Goal: Task Accomplishment & Management: Use online tool/utility

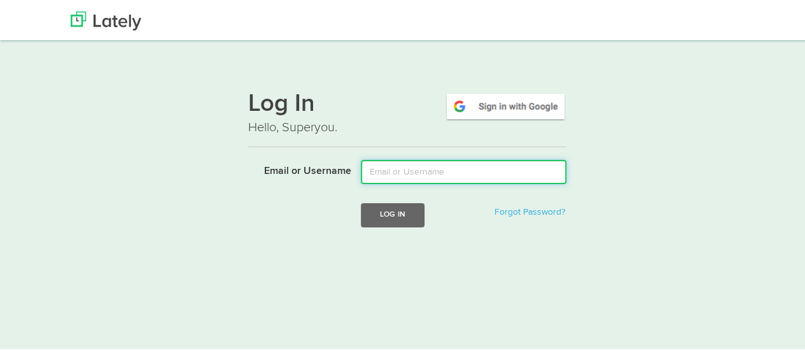
click at [390, 174] on input "Email or Username" at bounding box center [464, 170] width 206 height 24
type input "[EMAIL_ADDRESS][DOMAIN_NAME]"
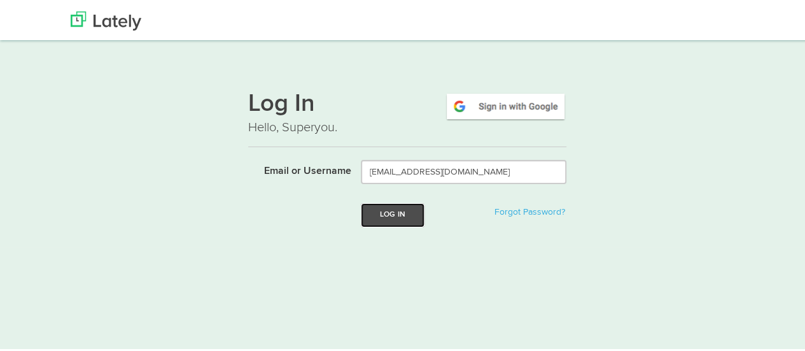
click at [393, 213] on button "Log In" at bounding box center [393, 213] width 64 height 24
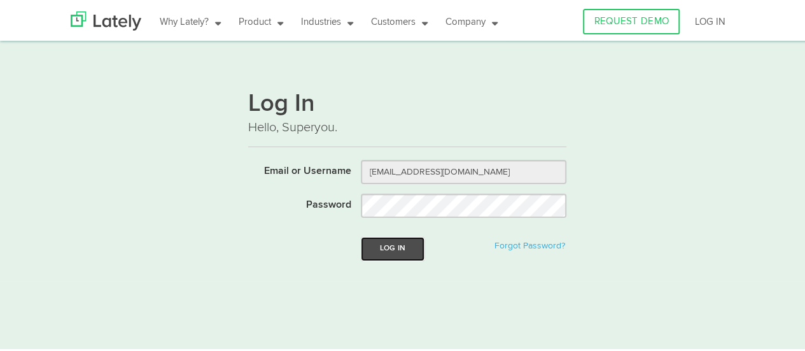
click at [402, 250] on button "Log In" at bounding box center [393, 247] width 64 height 24
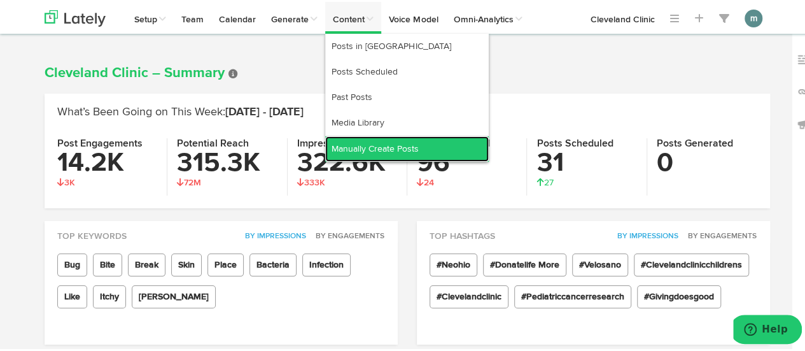
click at [346, 145] on link "Manually Create Posts" at bounding box center [407, 146] width 164 height 25
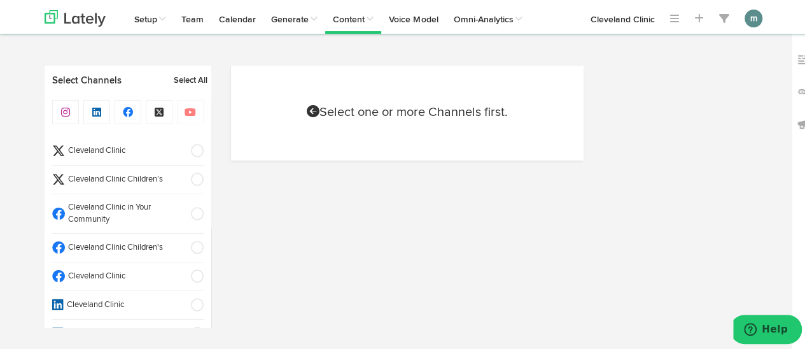
click at [118, 276] on span "Cleveland Clinic" at bounding box center [124, 275] width 118 height 12
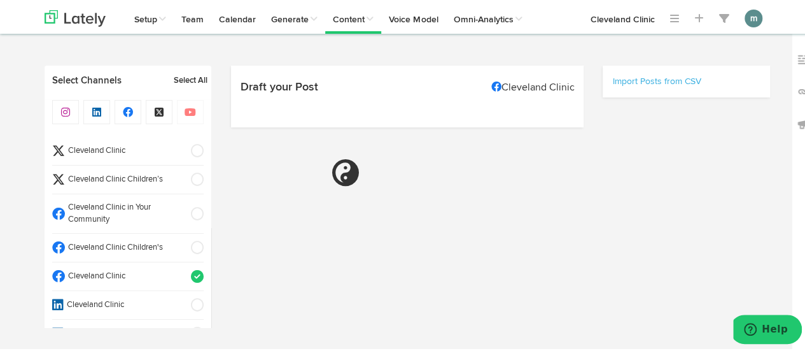
select select "9"
select select "32"
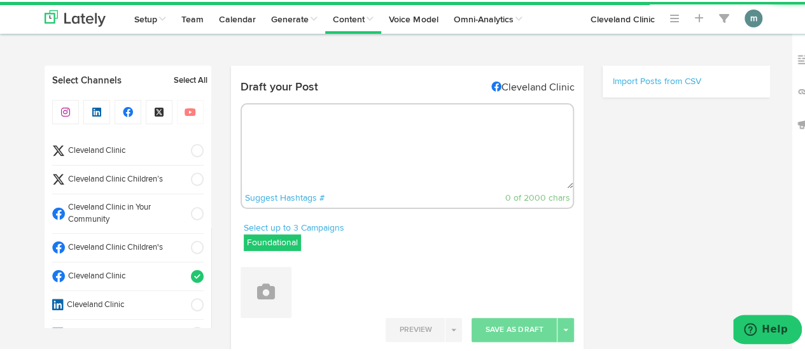
click at [292, 128] on textarea at bounding box center [408, 145] width 332 height 84
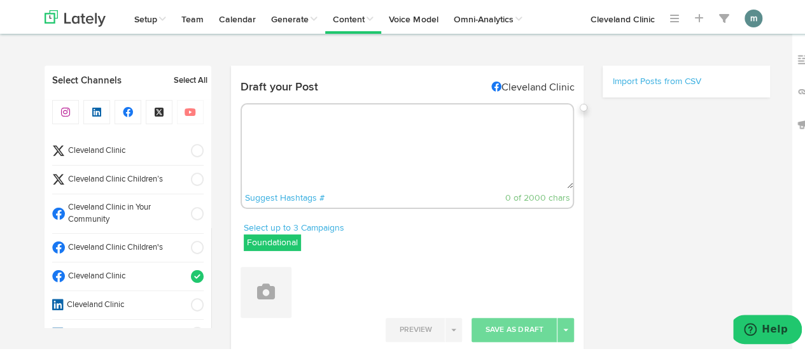
paste textarea "A recent study found arsenic in 100% of rice samples purchased from stores acro…"
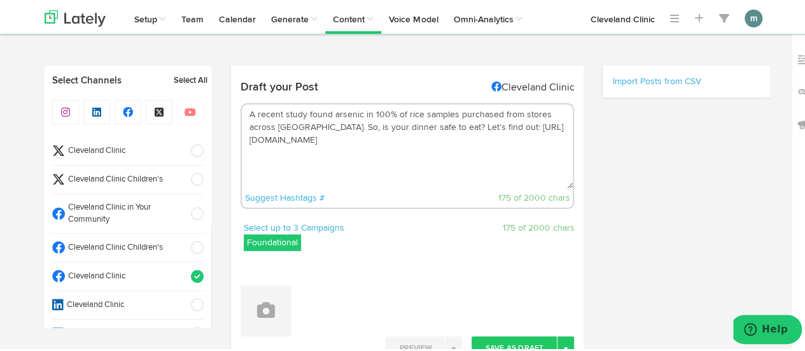
click at [513, 126] on textarea "A recent study found arsenic in 100% of rice samples purchased from stores acro…" at bounding box center [408, 145] width 332 height 84
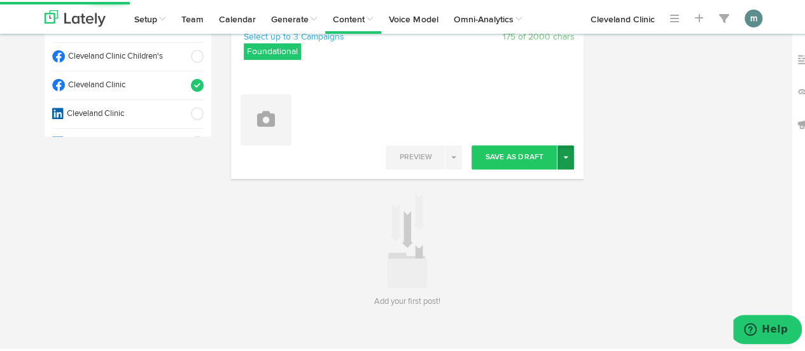
type textarea "A recent study found arsenic in 100% of rice samples purchased from stores acro…"
click at [567, 154] on button "Toggle Dropdown" at bounding box center [566, 155] width 17 height 24
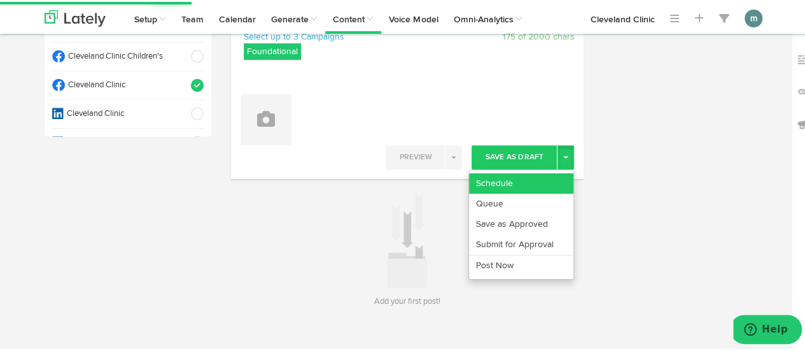
click at [545, 176] on link "Schedule" at bounding box center [521, 181] width 104 height 20
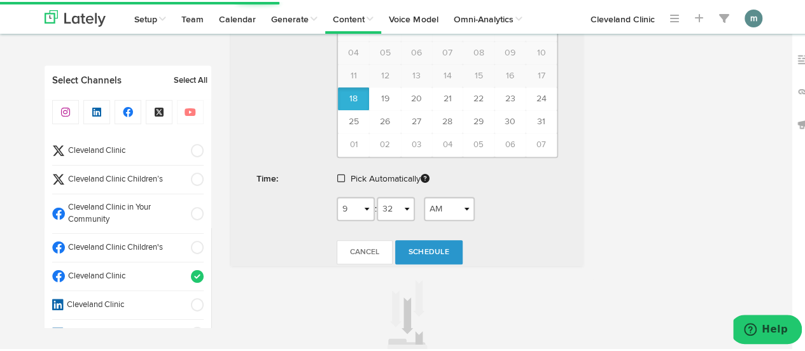
scroll to position [509, 0]
click at [337, 173] on span at bounding box center [341, 175] width 8 height 9
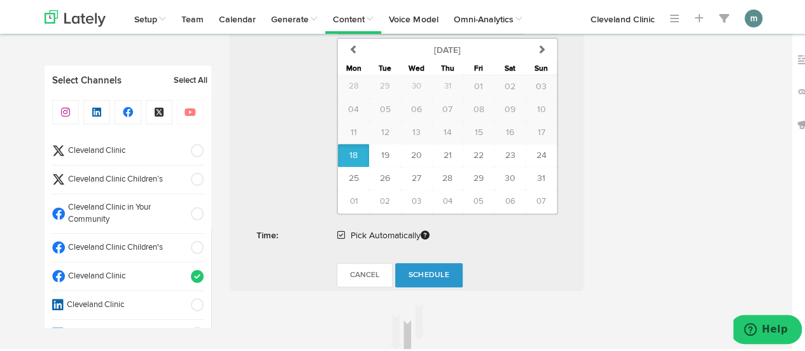
scroll to position [573, 0]
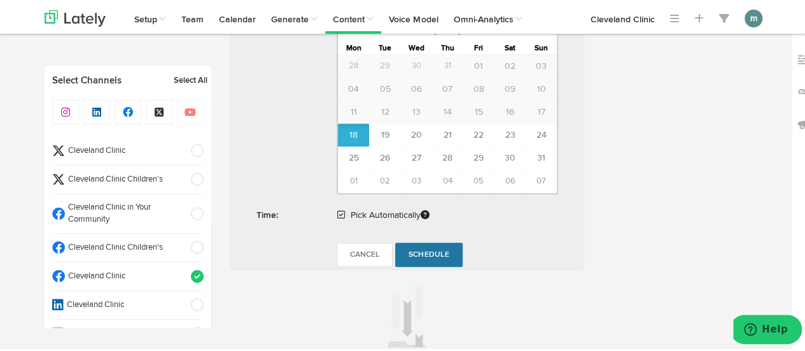
click at [418, 250] on span "Schedule" at bounding box center [429, 253] width 41 height 8
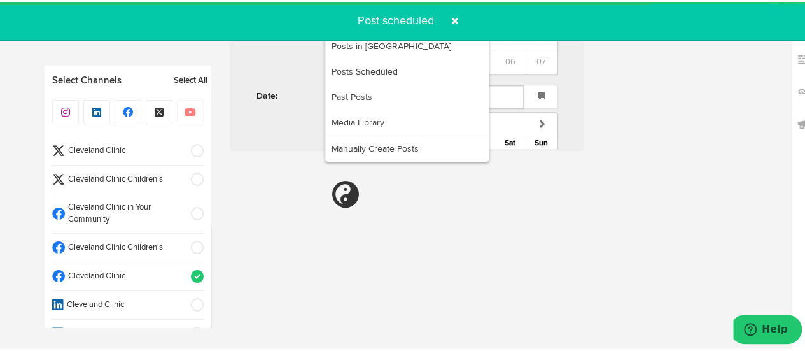
radio input "true"
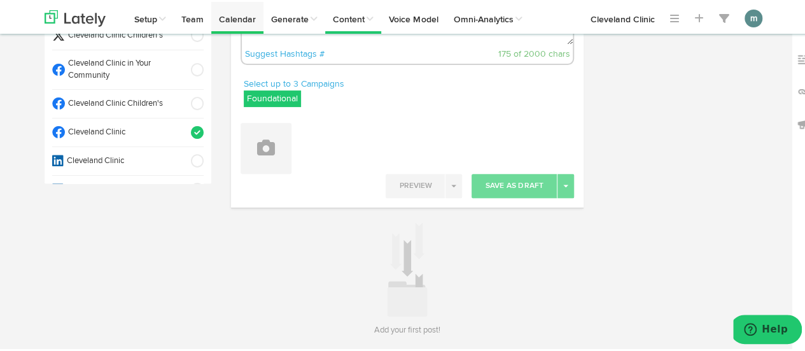
scroll to position [124, 0]
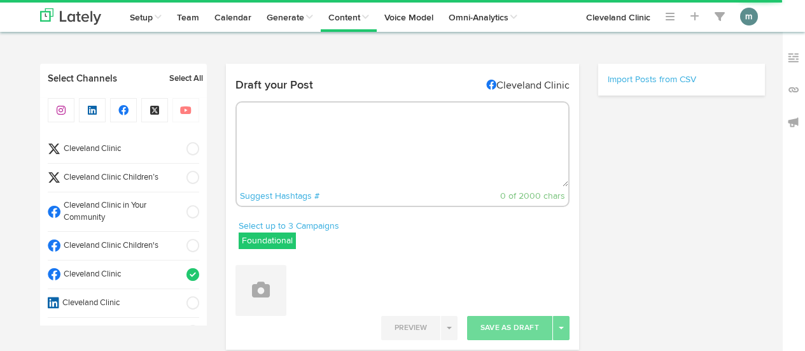
scroll to position [124, 0]
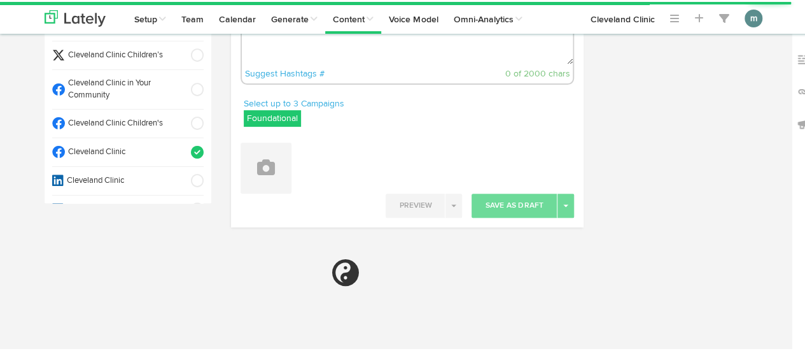
radio input "true"
select select "9"
select select "33"
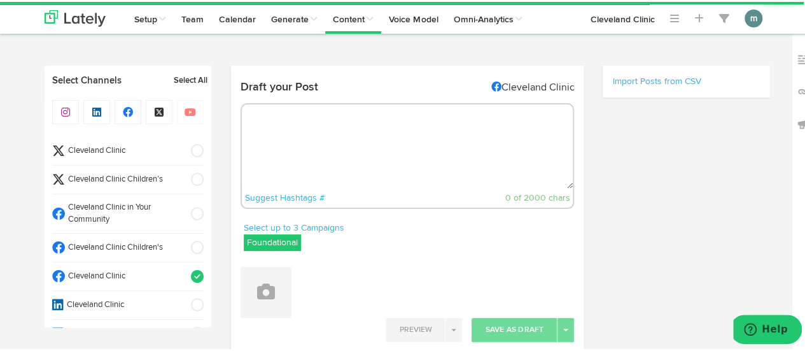
click at [330, 117] on textarea at bounding box center [408, 145] width 332 height 84
paste textarea "It’s more common to experience [MEDICAL_DATA] symptoms as a child, but [MEDICAL…"
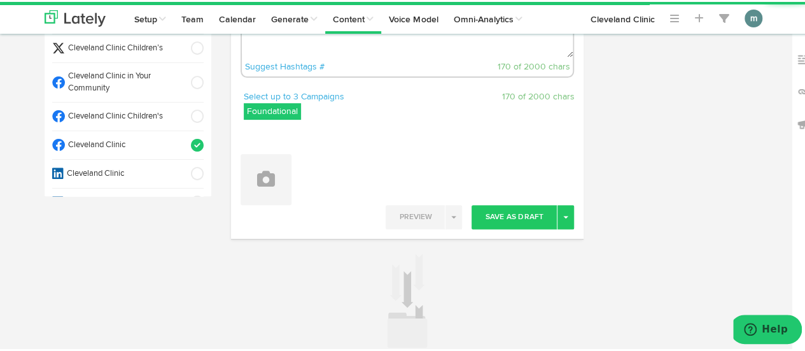
scroll to position [64, 0]
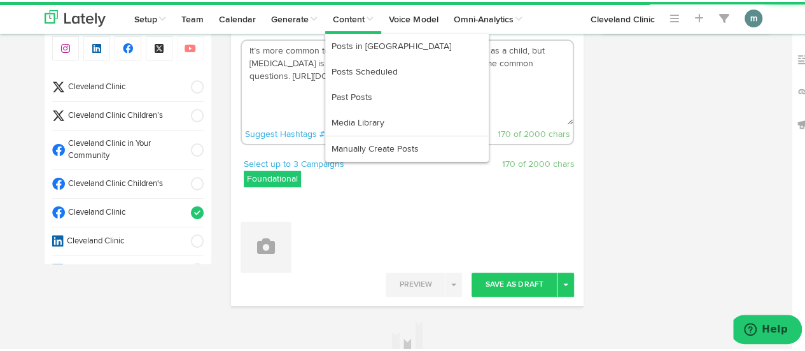
type textarea "It’s more common to experience [MEDICAL_DATA] symptoms as a child, but [MEDICAL…"
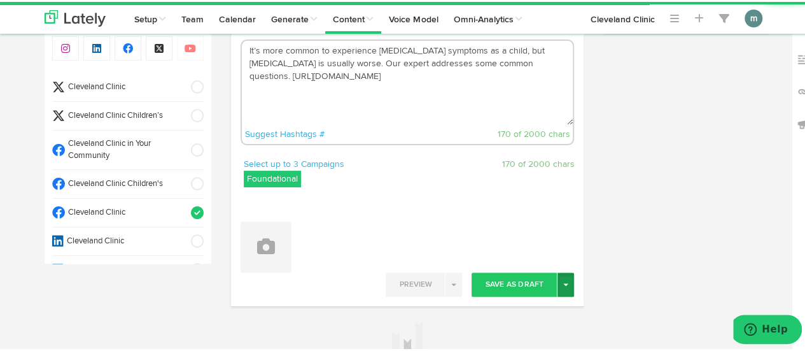
click at [563, 285] on button "Toggle Dropdown" at bounding box center [566, 283] width 17 height 24
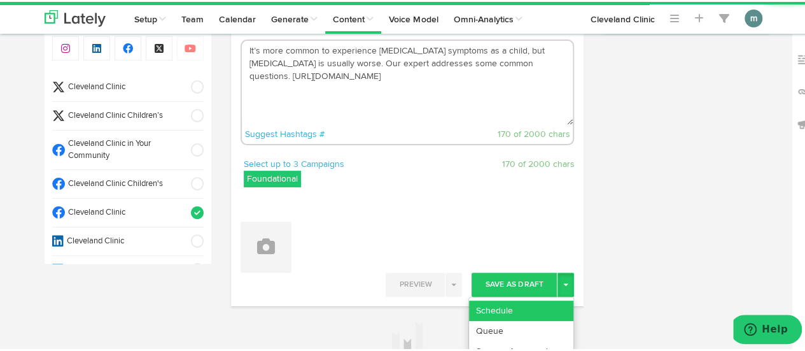
click at [553, 301] on link "Schedule" at bounding box center [521, 309] width 104 height 20
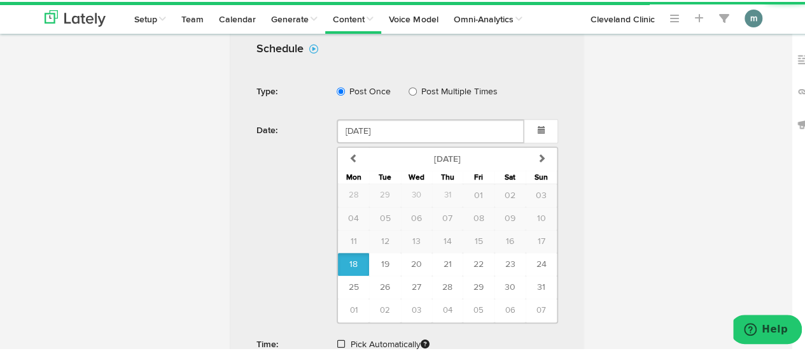
scroll to position [382, 0]
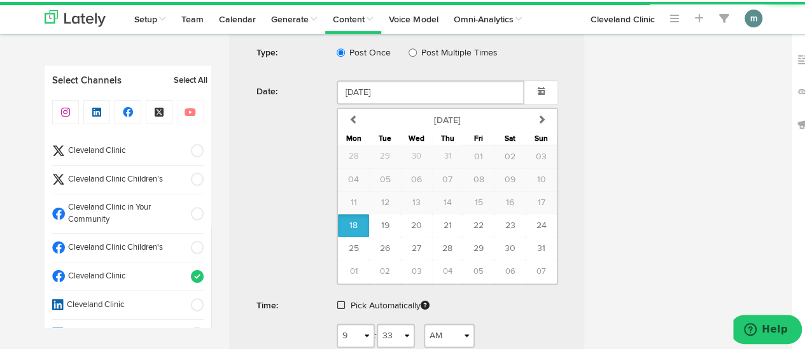
click at [331, 299] on div "Pick Automatically" at bounding box center [447, 306] width 241 height 29
click at [337, 299] on span at bounding box center [341, 303] width 8 height 9
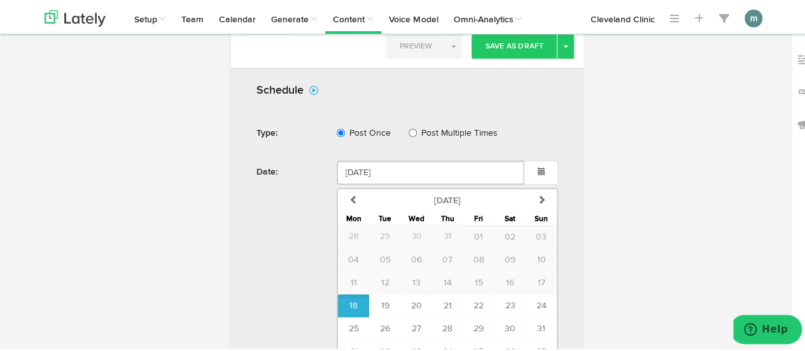
scroll to position [509, 0]
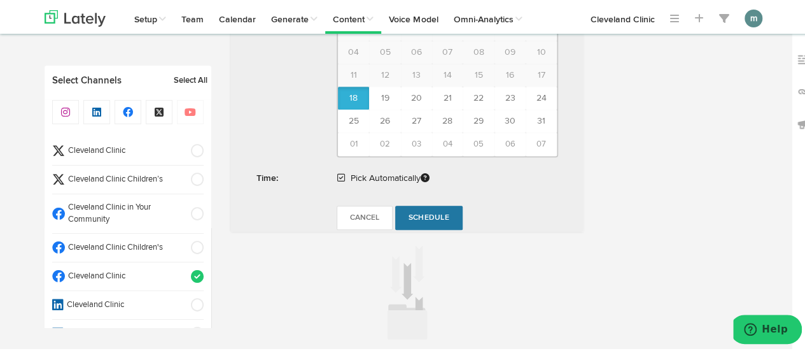
click at [418, 213] on span "Schedule" at bounding box center [429, 216] width 41 height 8
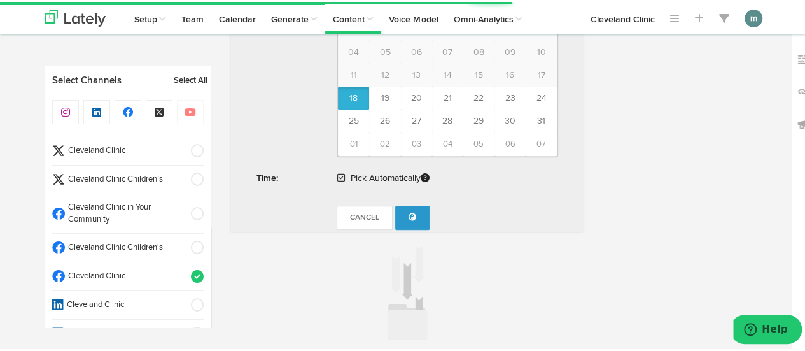
radio input "true"
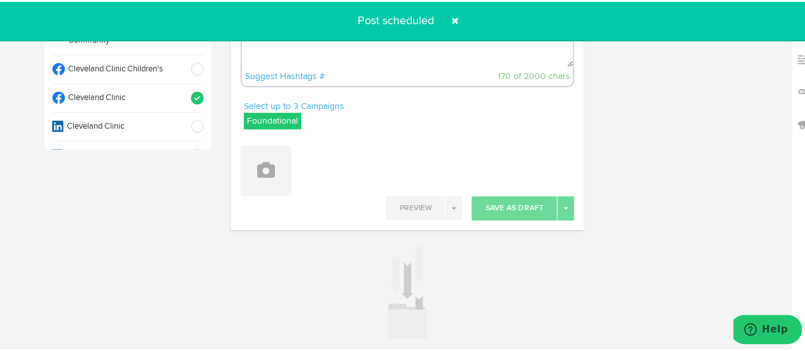
scroll to position [0, 0]
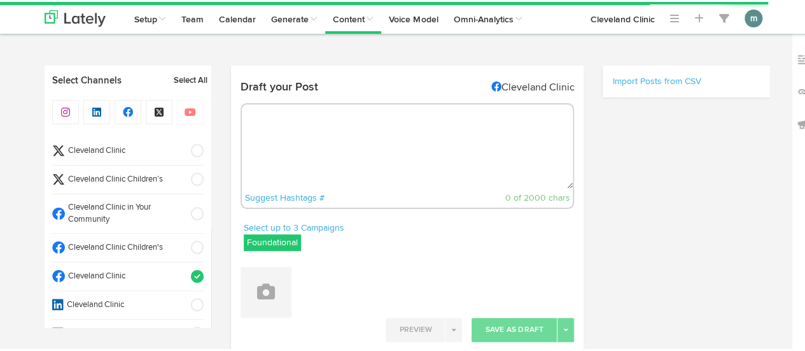
select select "9"
select select "34"
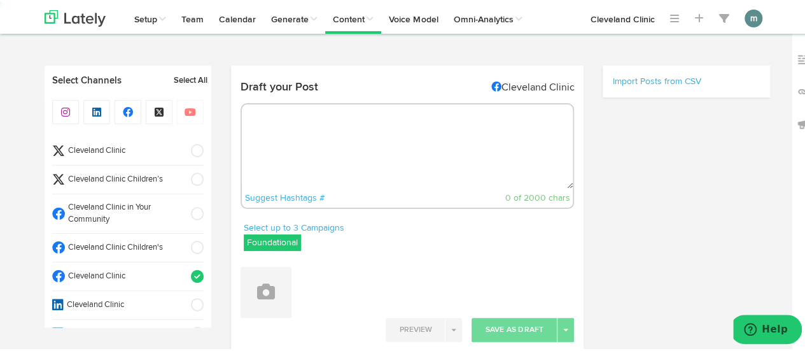
scroll to position [57, 0]
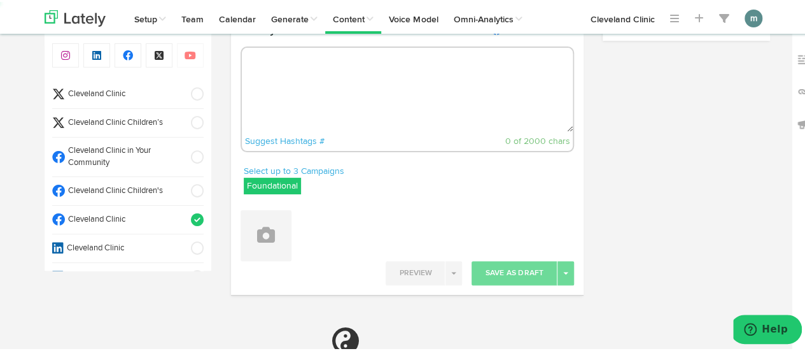
click at [347, 152] on div "Draft your Post Cleveland Clinic Suggest Hashtags # 0 of 2000 chars" at bounding box center [407, 90] width 353 height 146
click at [355, 88] on textarea at bounding box center [408, 88] width 332 height 84
paste textarea "Eight tried-and-true ways to soothe your sore throat — and seven that aren’t wo…"
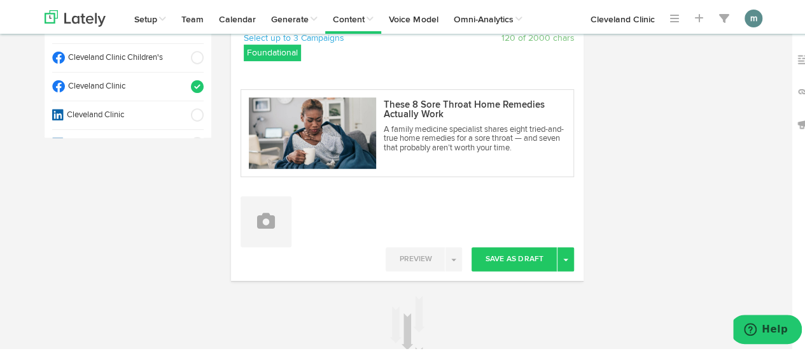
scroll to position [191, 0]
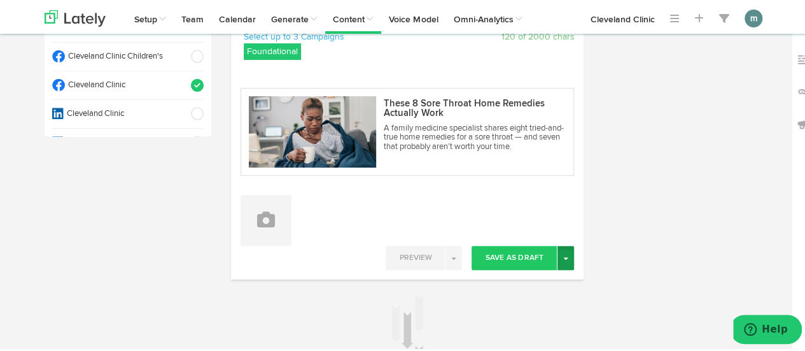
type textarea "Eight tried-and-true ways to soothe your sore throat — and seven that aren’t wo…"
click at [563, 256] on span "button" at bounding box center [565, 256] width 5 height 3
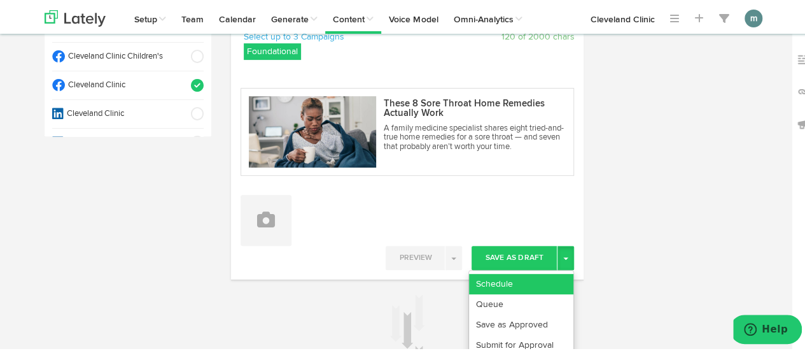
click at [520, 283] on link "Schedule" at bounding box center [521, 282] width 104 height 20
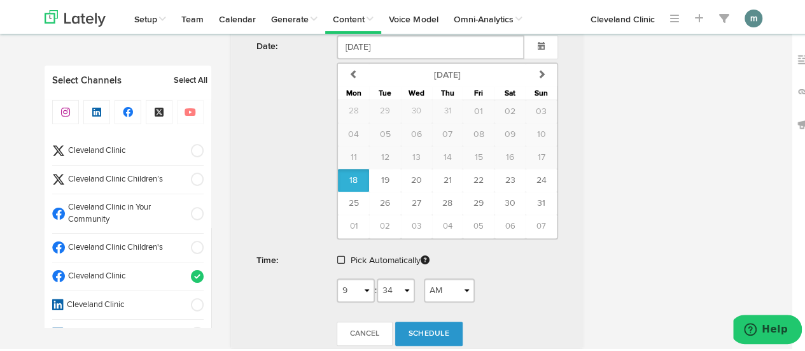
scroll to position [573, 0]
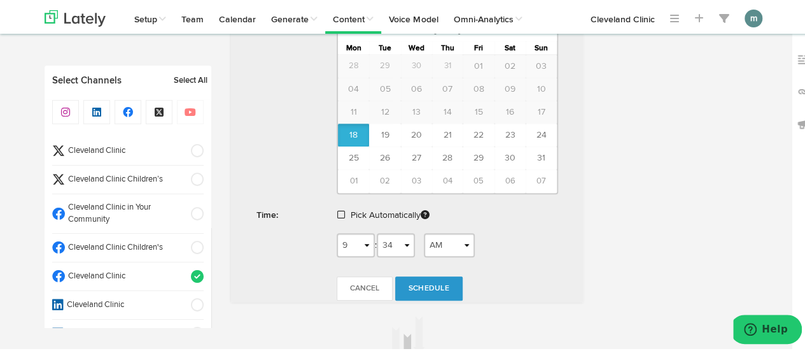
click at [339, 211] on span at bounding box center [341, 212] width 8 height 9
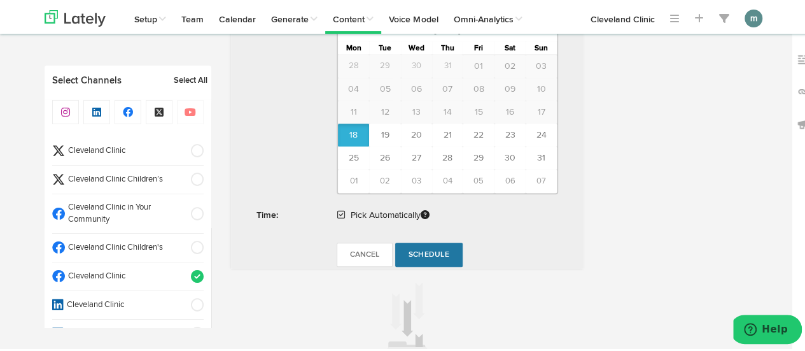
click at [420, 250] on span "Schedule" at bounding box center [429, 253] width 41 height 8
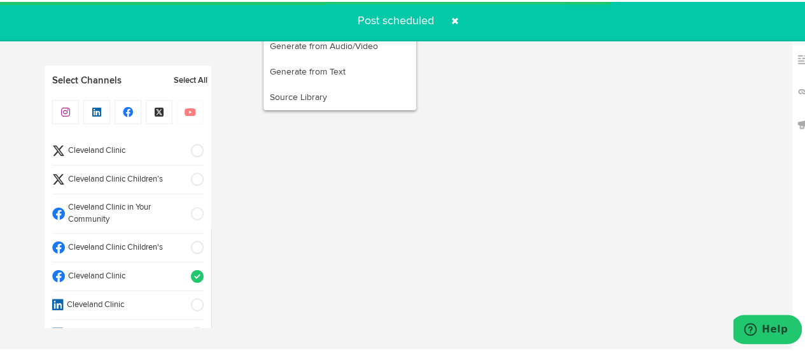
radio input "true"
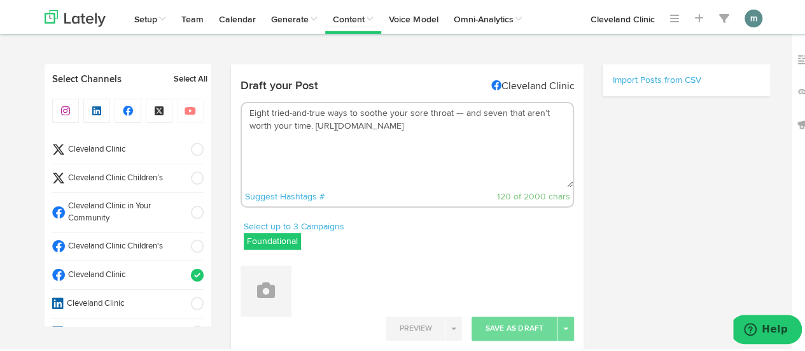
scroll to position [0, 0]
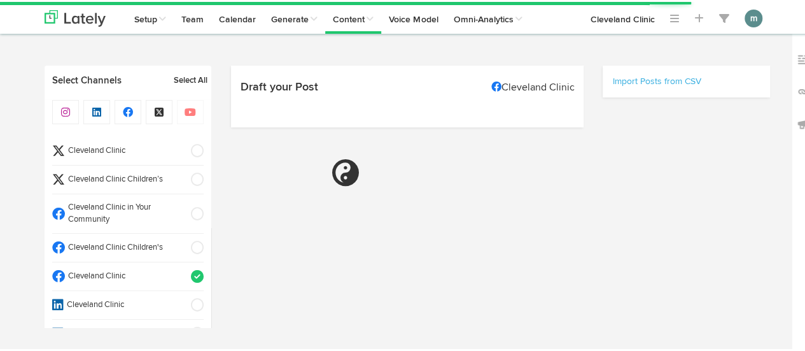
select select "9"
select select "35"
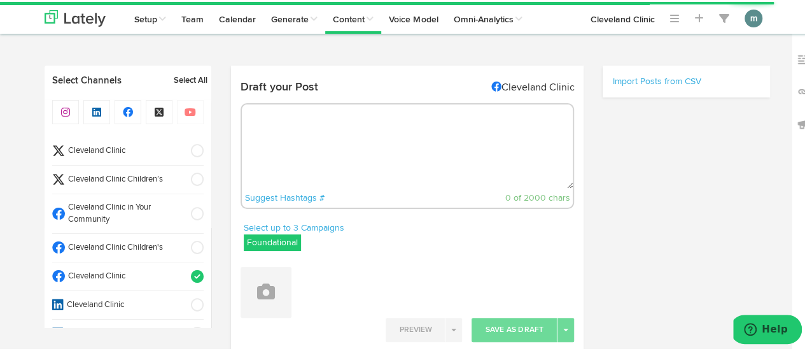
click at [99, 145] on span "Cleveland Clinic" at bounding box center [124, 149] width 118 height 12
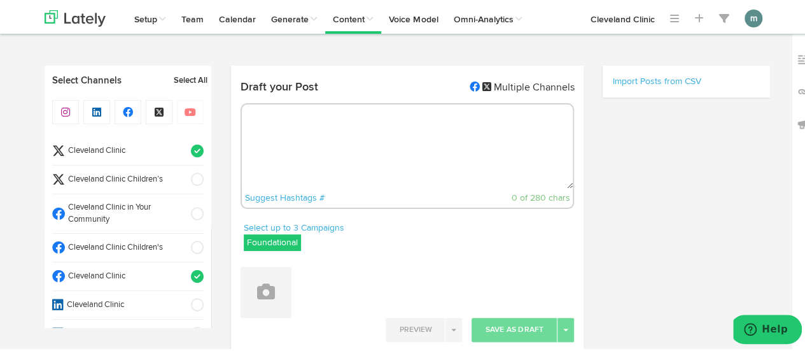
click at [125, 271] on span "Cleveland Clinic" at bounding box center [124, 275] width 118 height 12
click at [268, 123] on textarea at bounding box center [408, 145] width 332 height 84
paste textarea "A recent study found arsenic in 100% of rice samples purchased from stores acro…"
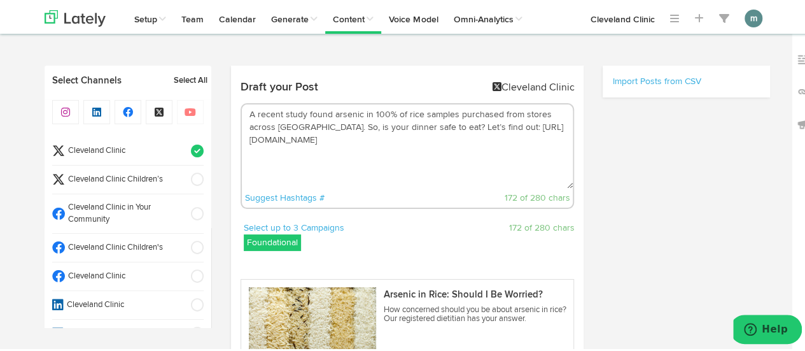
click at [513, 124] on textarea "A recent study found arsenic in 100% of rice samples purchased from stores acro…" at bounding box center [408, 145] width 332 height 84
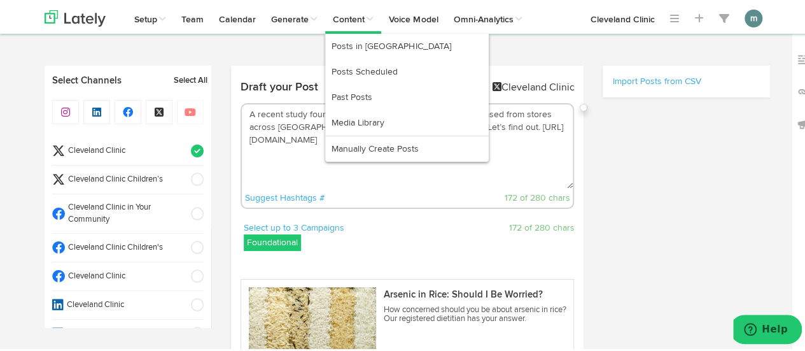
type textarea "A recent study found arsenic in 100% of rice samples purchased from stores acro…"
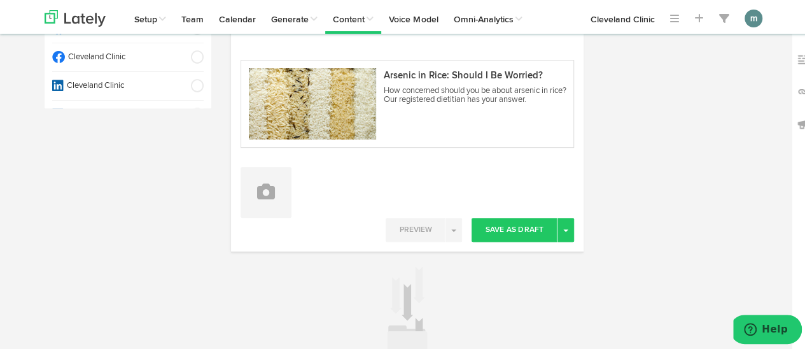
scroll to position [255, 0]
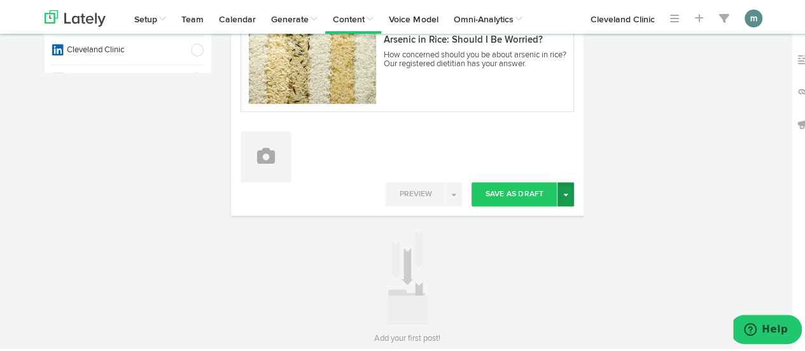
click at [565, 194] on button "Toggle Dropdown" at bounding box center [566, 192] width 17 height 24
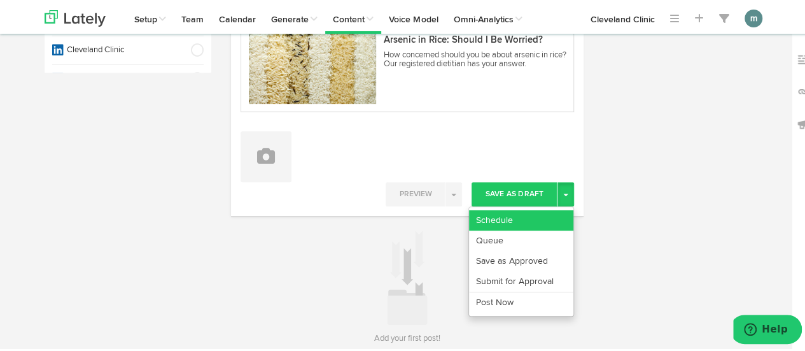
click at [542, 213] on link "Schedule" at bounding box center [521, 218] width 104 height 20
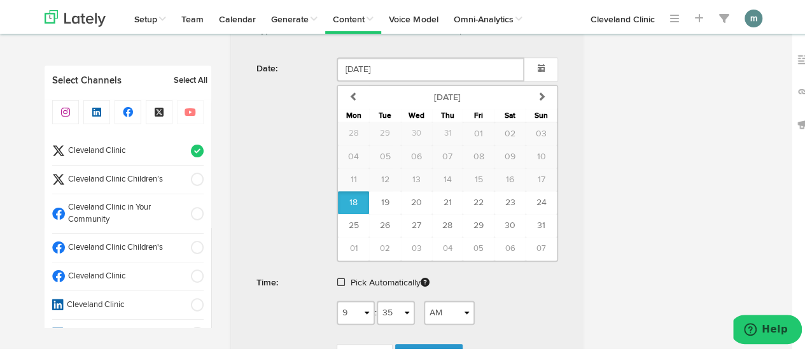
scroll to position [509, 0]
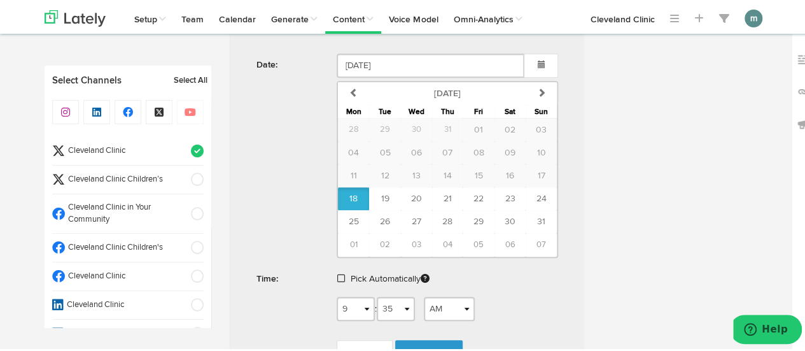
click at [337, 274] on span at bounding box center [341, 276] width 8 height 9
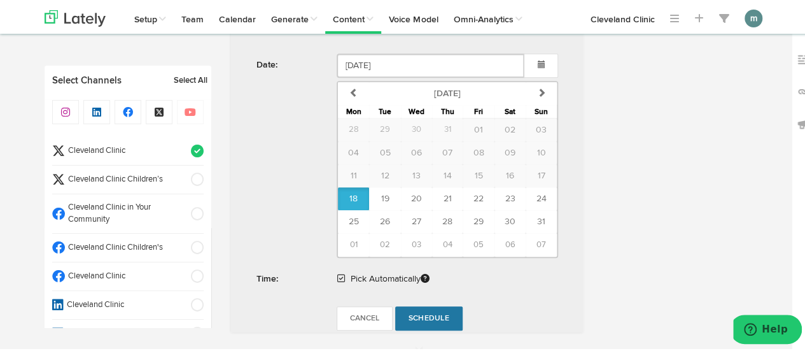
click at [428, 315] on span "Schedule" at bounding box center [429, 317] width 41 height 8
radio input "true"
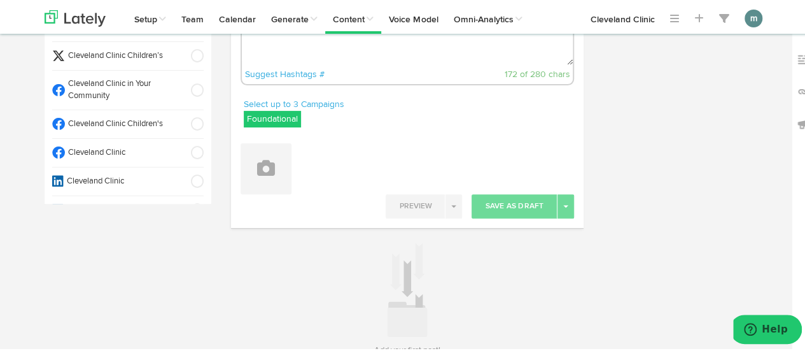
scroll to position [60, 0]
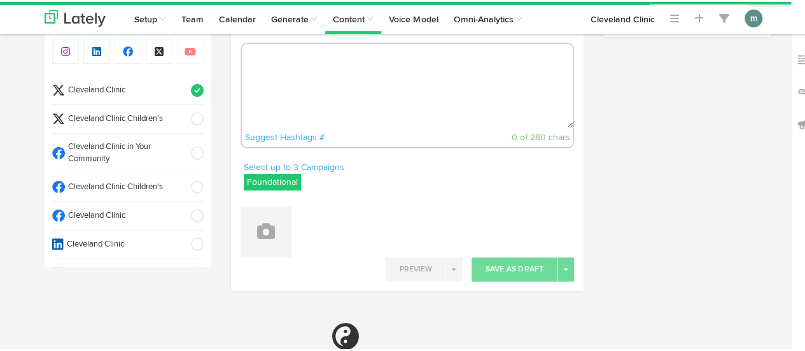
radio input "true"
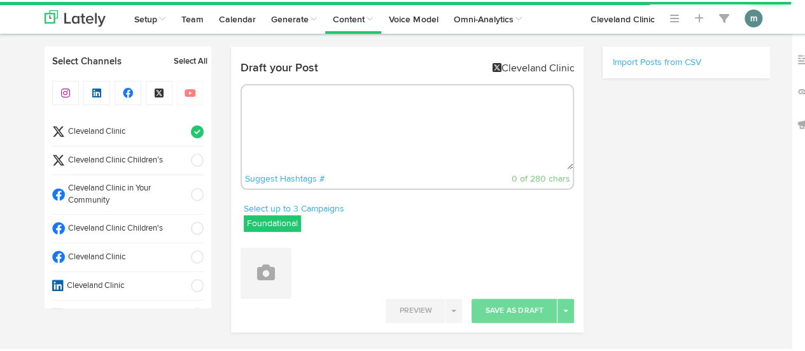
select select "9"
select select "36"
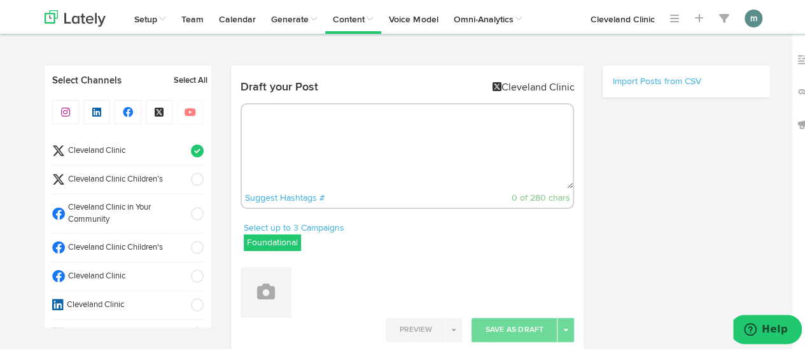
click at [329, 139] on textarea at bounding box center [408, 145] width 332 height 84
paste textarea "It’s more common to experience [MEDICAL_DATA] symptoms as a child, but [MEDICAL…"
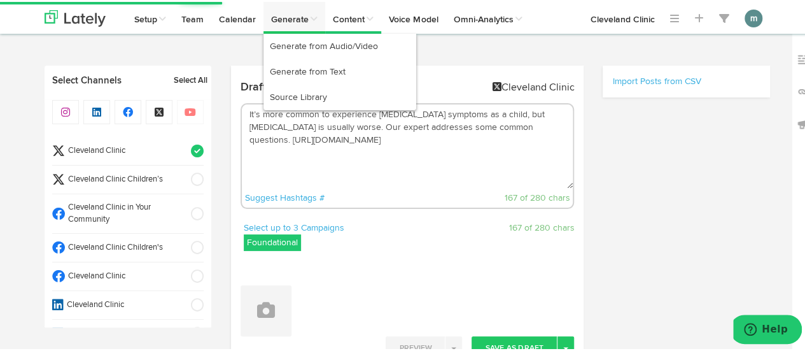
type textarea "It’s more common to experience [MEDICAL_DATA] symptoms as a child, but [MEDICAL…"
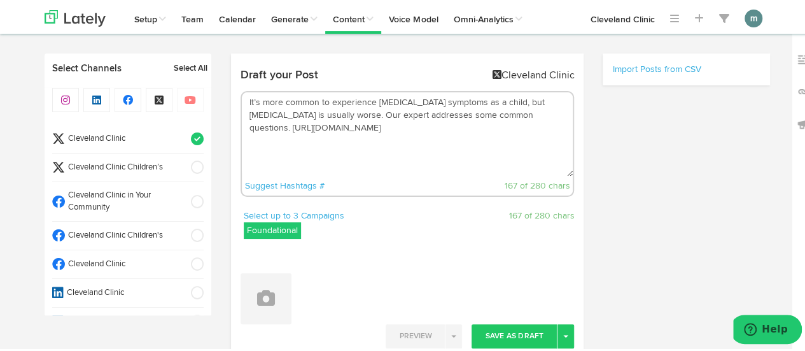
scroll to position [191, 0]
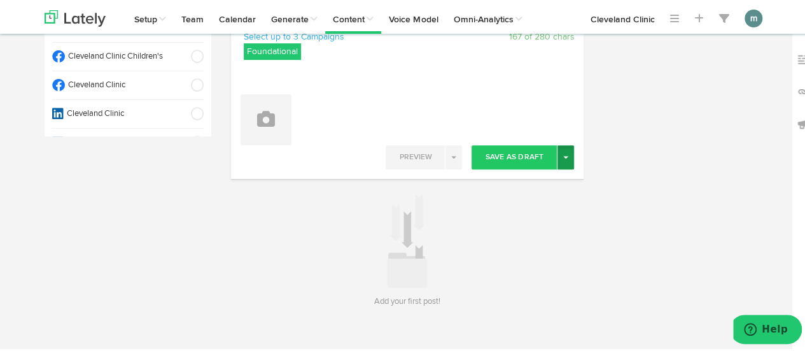
click at [563, 158] on button "Toggle Dropdown" at bounding box center [566, 155] width 17 height 24
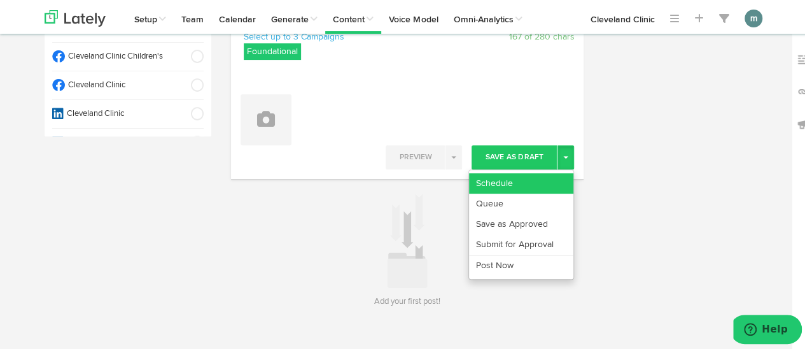
click at [549, 175] on link "Schedule" at bounding box center [521, 181] width 104 height 20
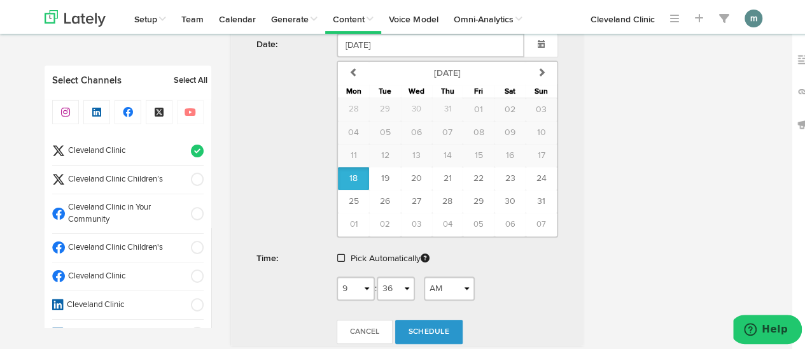
scroll to position [446, 0]
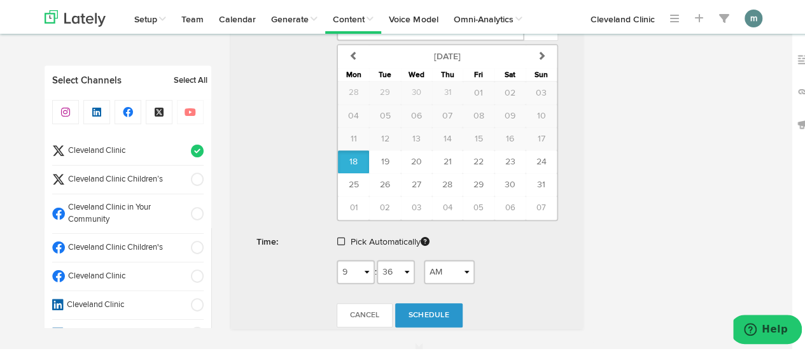
click at [337, 235] on span at bounding box center [341, 239] width 8 height 9
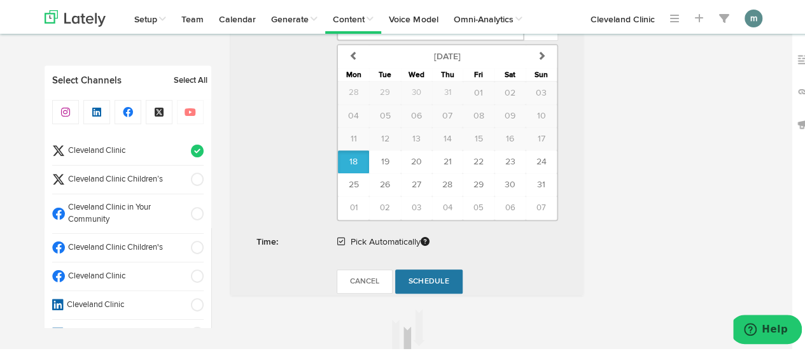
click at [420, 278] on span "Schedule" at bounding box center [429, 280] width 41 height 8
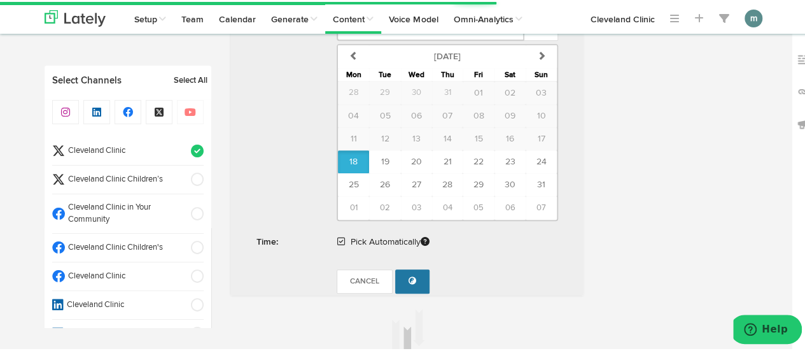
radio input "true"
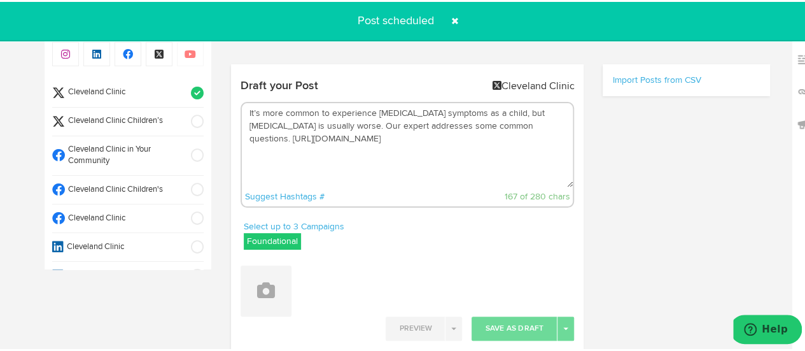
scroll to position [0, 0]
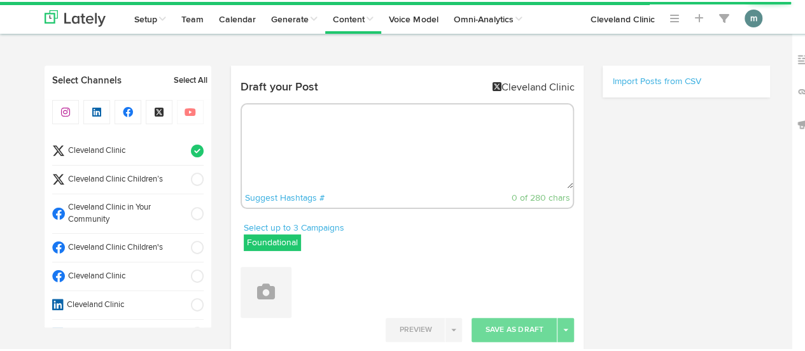
radio input "true"
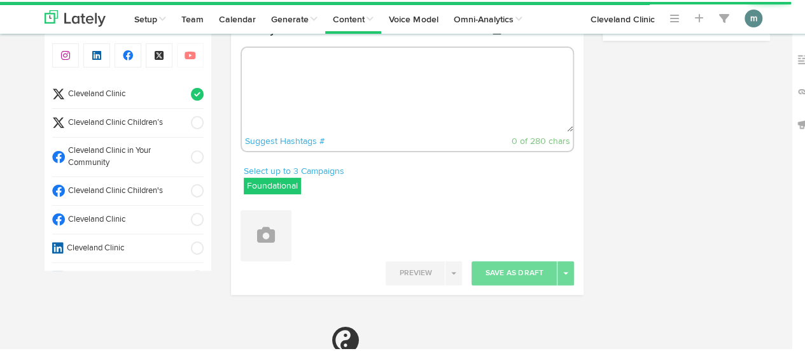
select select "9"
select select "36"
click at [382, 82] on textarea at bounding box center [408, 88] width 332 height 84
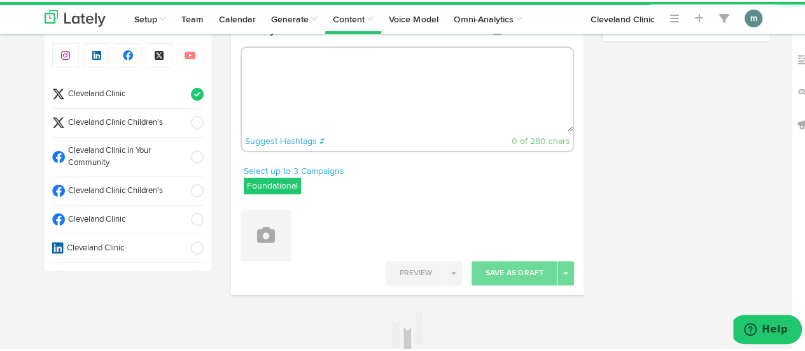
paste textarea "Eight tried-and-true ways to soothe your sore throat — and seven that aren’t wo…"
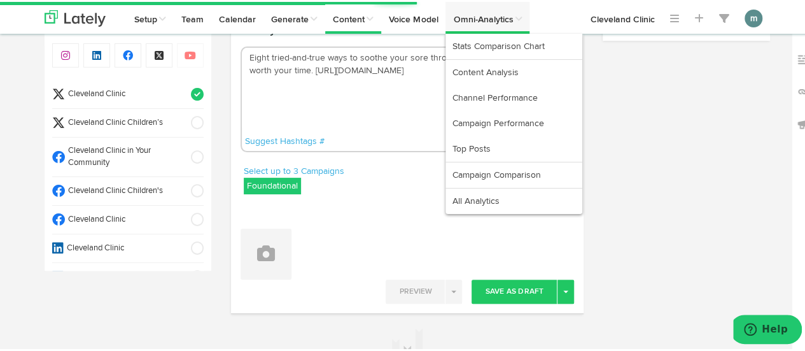
type textarea "Eight tried-and-true ways to soothe your sore throat — and seven that aren’t wo…"
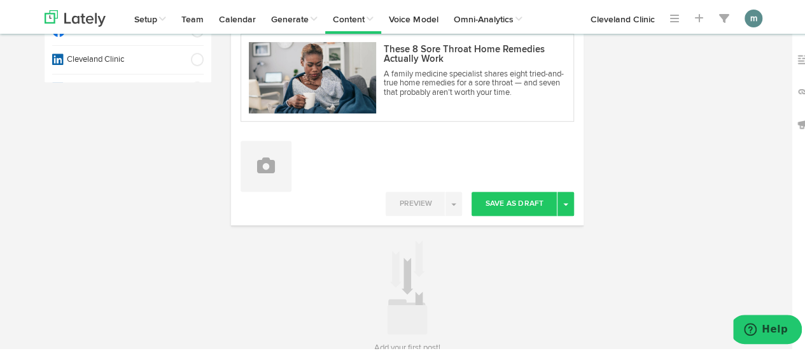
scroll to position [307, 0]
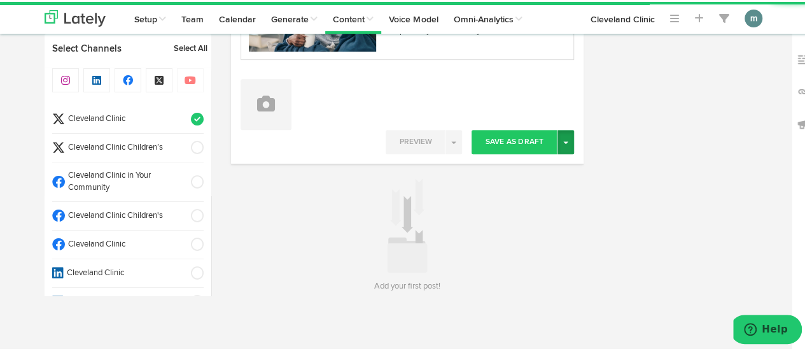
click at [558, 147] on button "Toggle Dropdown" at bounding box center [566, 140] width 17 height 24
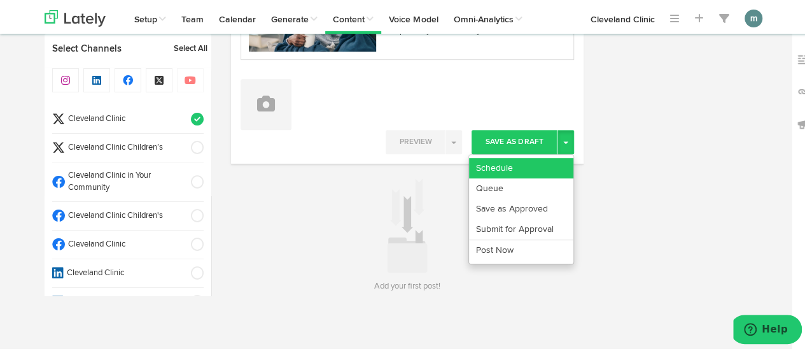
click at [545, 161] on link "Schedule" at bounding box center [521, 166] width 104 height 20
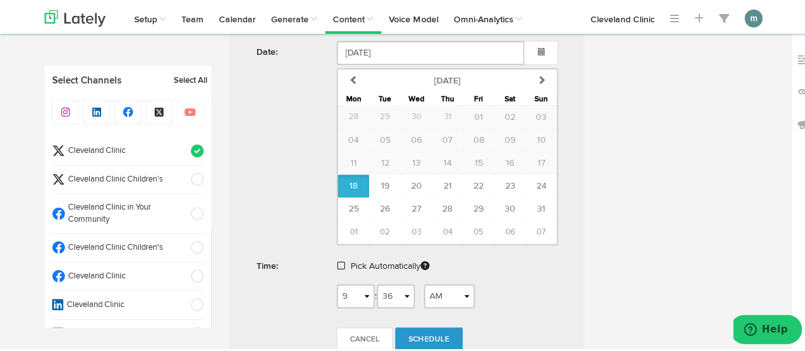
scroll to position [535, 0]
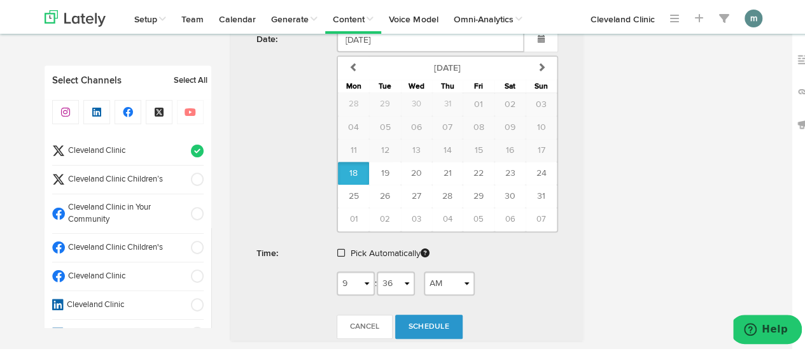
click at [337, 249] on span at bounding box center [341, 250] width 8 height 9
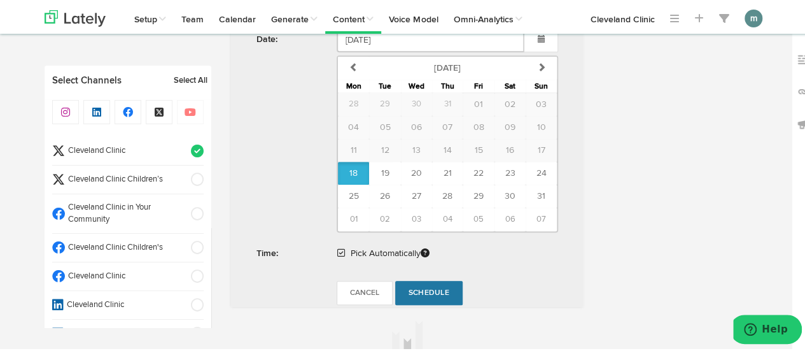
click at [431, 288] on span "Schedule" at bounding box center [429, 291] width 41 height 8
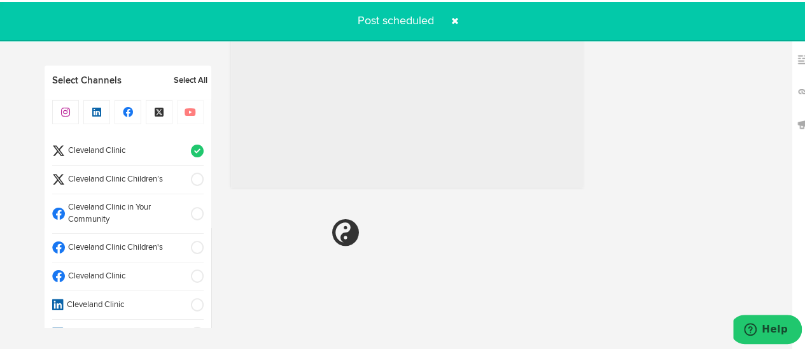
radio input "true"
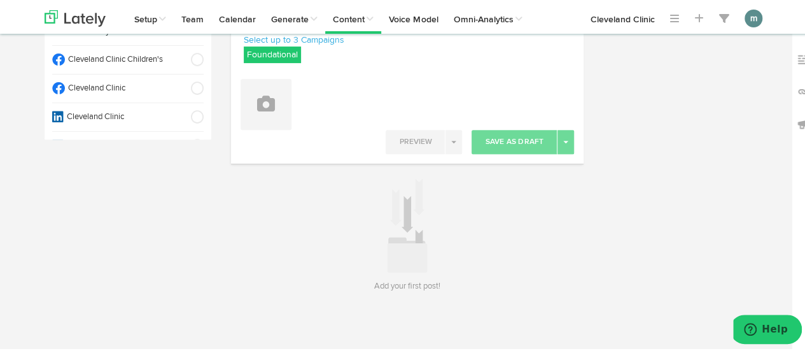
scroll to position [0, 0]
